Goal: Find specific page/section: Find specific page/section

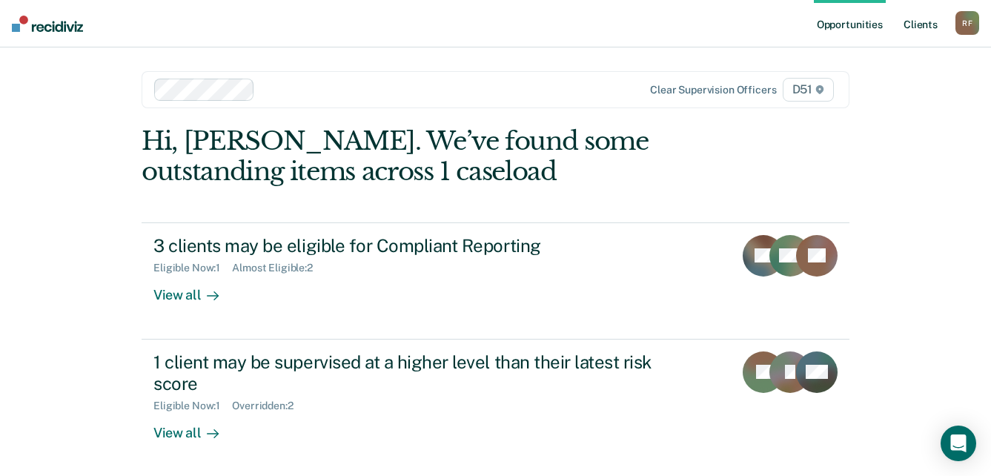
click at [932, 26] on link "Client s" at bounding box center [920, 23] width 40 height 47
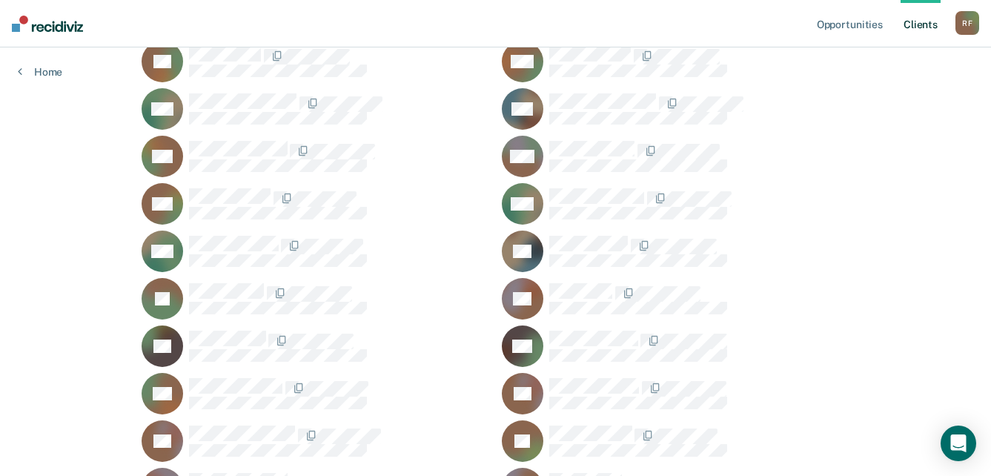
scroll to position [1408, 0]
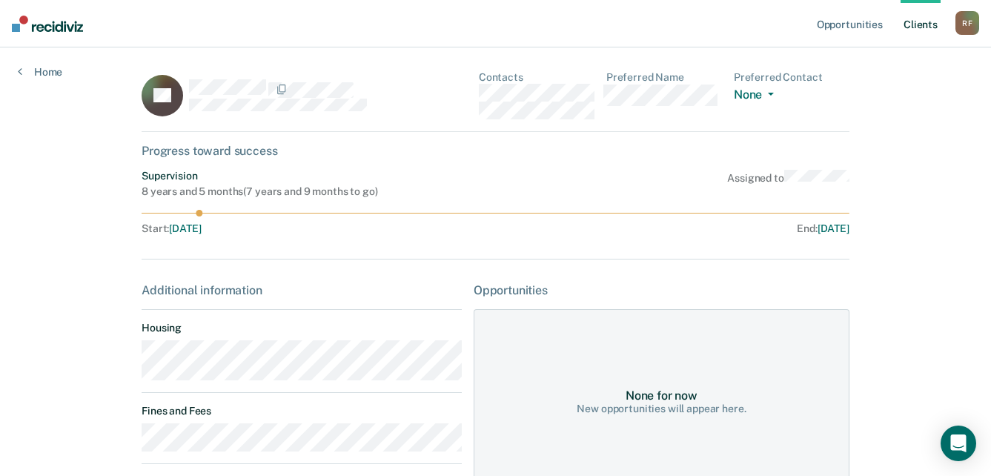
click at [471, 93] on div "ER Contacts Preferred Name Preferred Contact None Call Text Email None" at bounding box center [496, 101] width 708 height 61
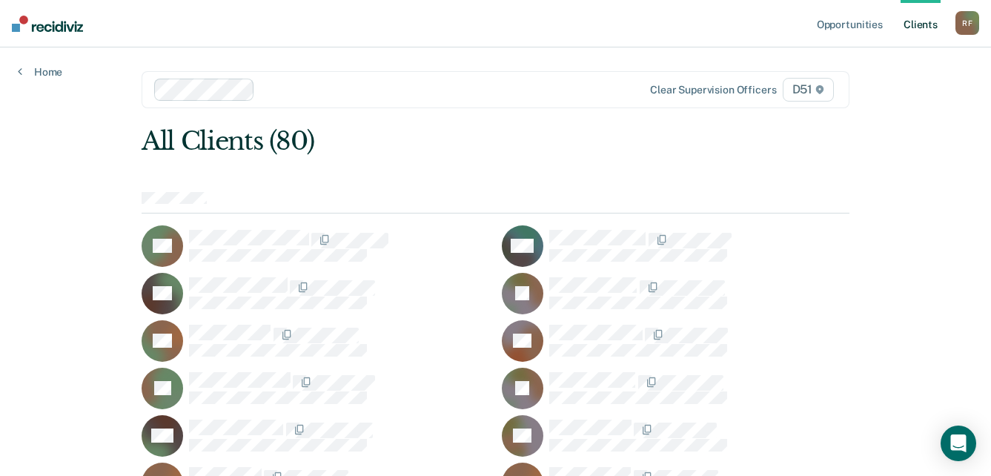
click at [969, 26] on div "R F" at bounding box center [967, 23] width 24 height 24
click at [462, 132] on div "All Clients (80)" at bounding box center [425, 141] width 566 height 30
click at [963, 19] on div "R F" at bounding box center [967, 23] width 24 height 24
drag, startPoint x: 891, startPoint y: 101, endPoint x: 884, endPoint y: 89, distance: 14.0
click at [891, 100] on link "Log Out" at bounding box center [907, 97] width 119 height 13
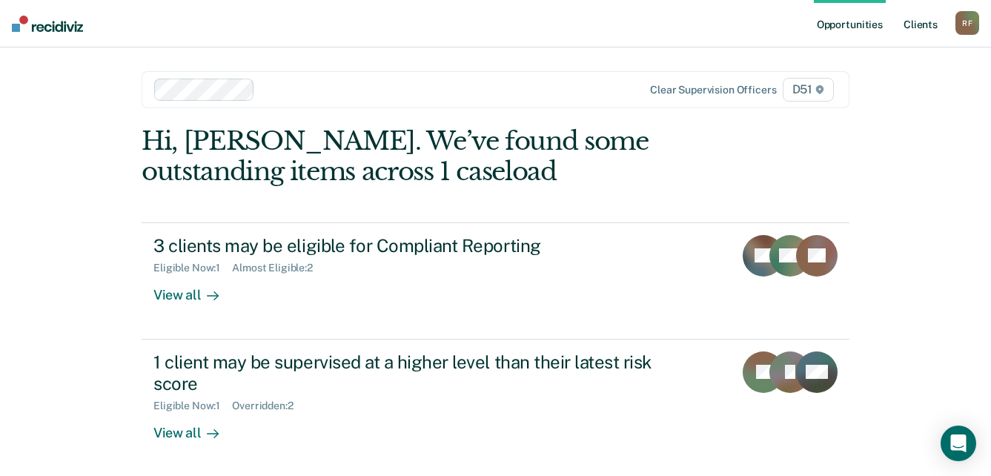
click at [917, 27] on link "Client s" at bounding box center [920, 23] width 40 height 47
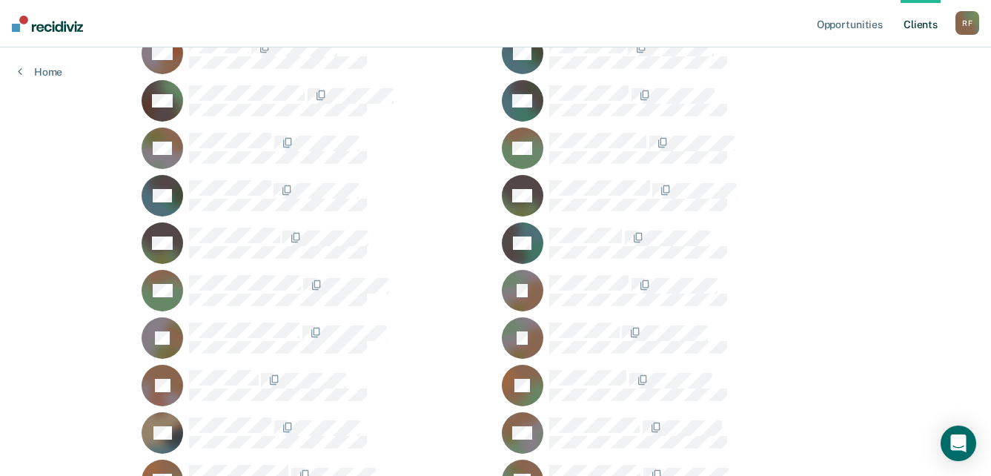
scroll to position [815, 0]
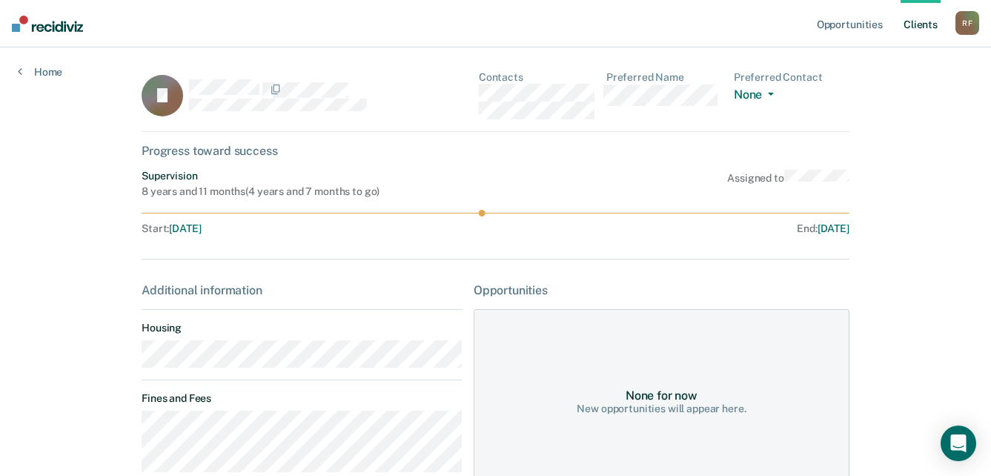
click at [478, 93] on div "JJ Contacts Preferred Name Preferred Contact None Call Text Email None" at bounding box center [496, 101] width 708 height 61
click at [476, 94] on div "JJ Contacts Preferred Name Preferred Contact None Call Text Email None" at bounding box center [496, 101] width 708 height 61
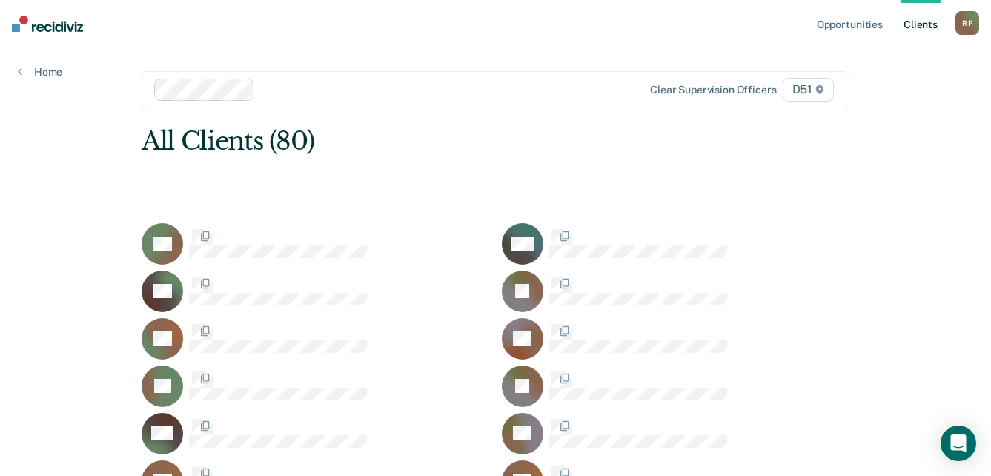
scroll to position [815, 0]
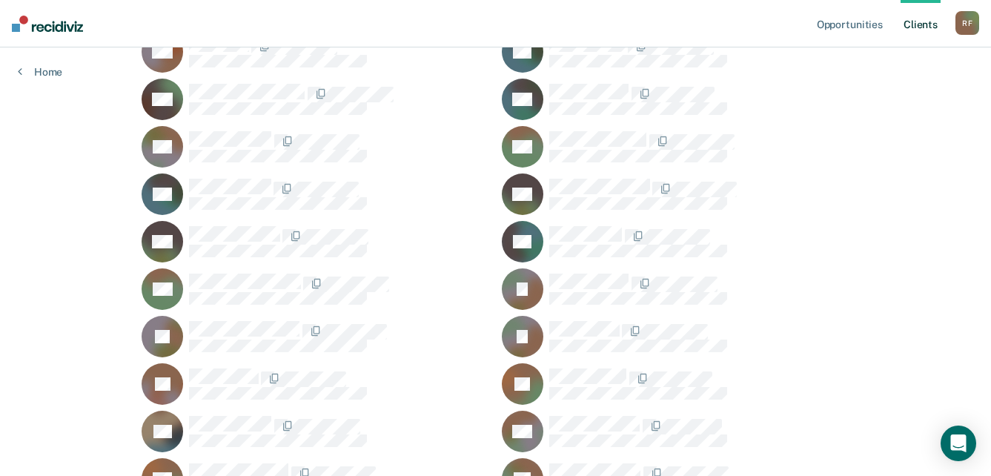
click at [965, 27] on div "R F" at bounding box center [967, 23] width 24 height 24
click at [894, 99] on link "Log Out" at bounding box center [907, 97] width 119 height 13
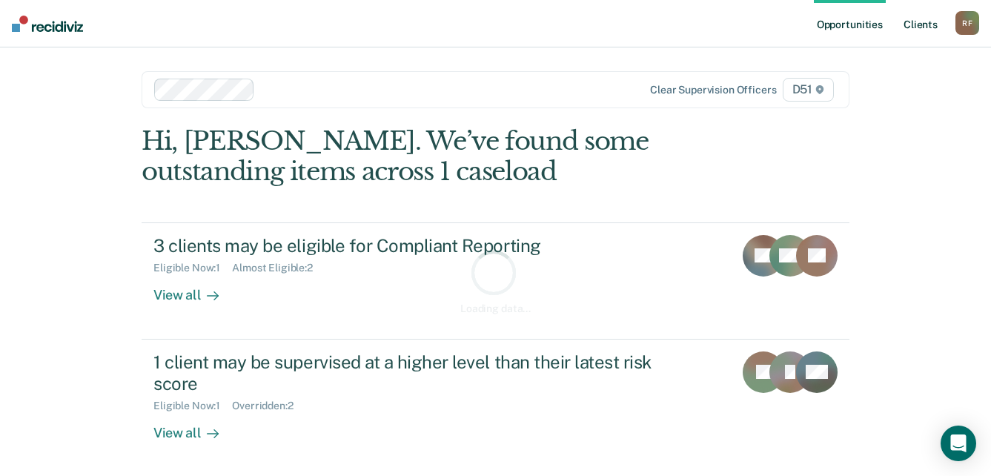
click at [938, 24] on link "Client s" at bounding box center [920, 23] width 40 height 47
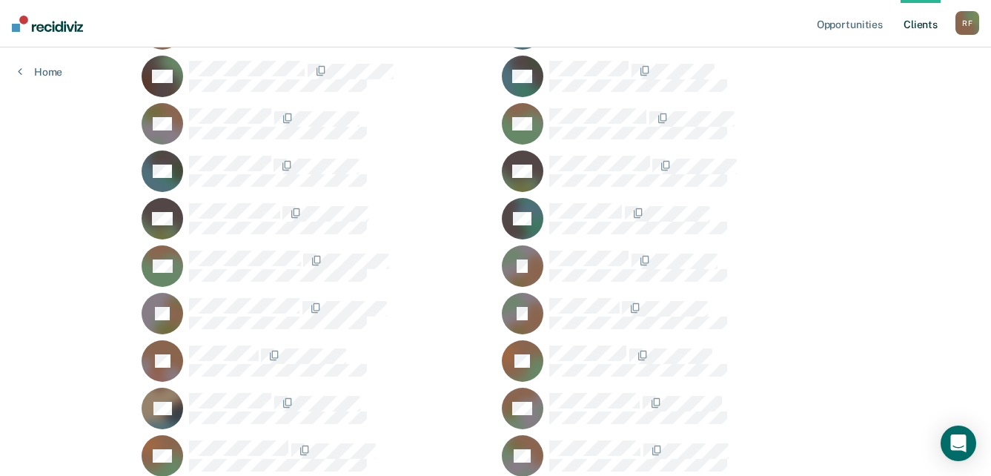
scroll to position [1037, 0]
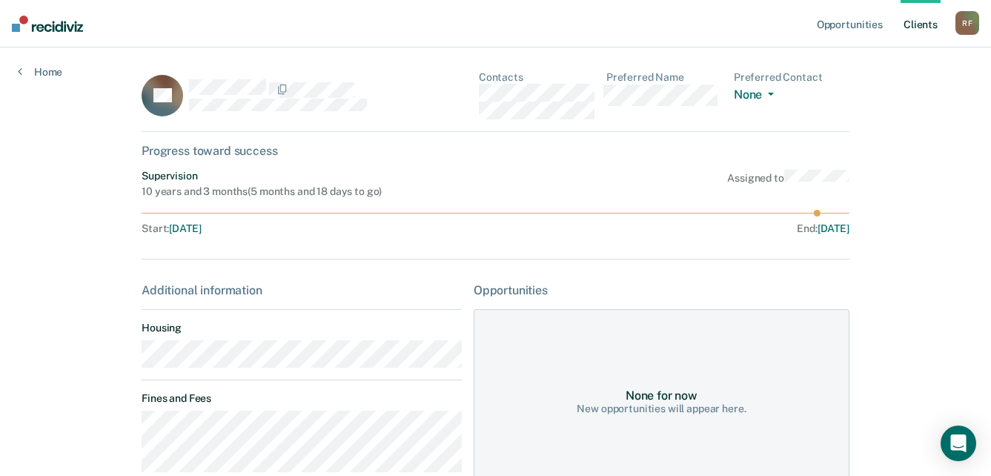
click at [476, 92] on div "QL Contacts Preferred Name Preferred Contact None Call Text Email None" at bounding box center [496, 101] width 708 height 61
drag, startPoint x: 476, startPoint y: 92, endPoint x: 581, endPoint y: 181, distance: 137.8
click at [581, 181] on div "Supervision 10 years and 3 months ( 5 months and 18 days to go ) Assigned to" at bounding box center [496, 184] width 708 height 28
click at [474, 90] on div "QL Contacts Preferred Name Preferred Contact None Call Text Email None" at bounding box center [496, 101] width 708 height 61
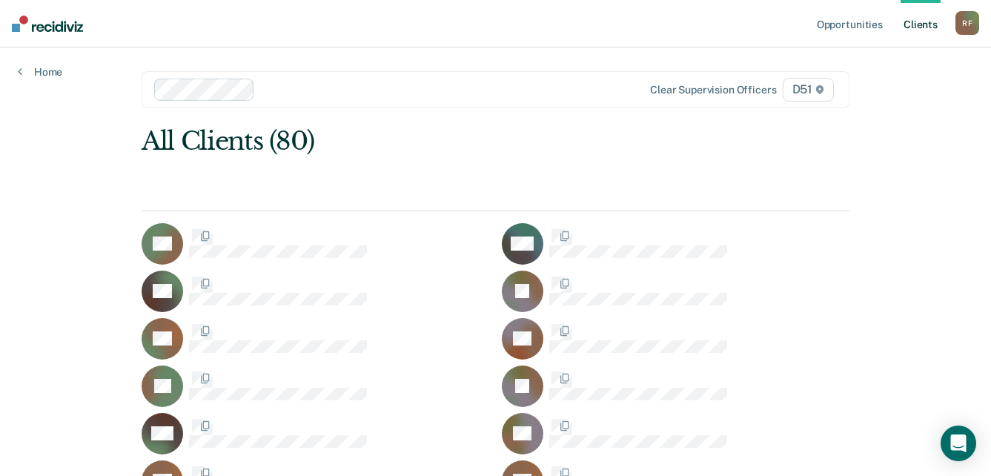
scroll to position [1037, 0]
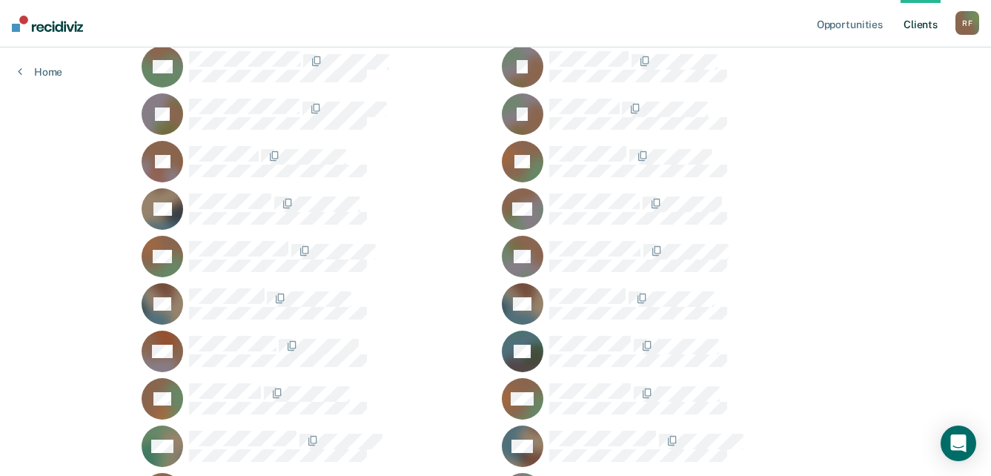
click at [966, 27] on div "R F" at bounding box center [967, 23] width 24 height 24
click at [871, 95] on link "Log Out" at bounding box center [907, 97] width 119 height 13
